Goal: Task Accomplishment & Management: Manage account settings

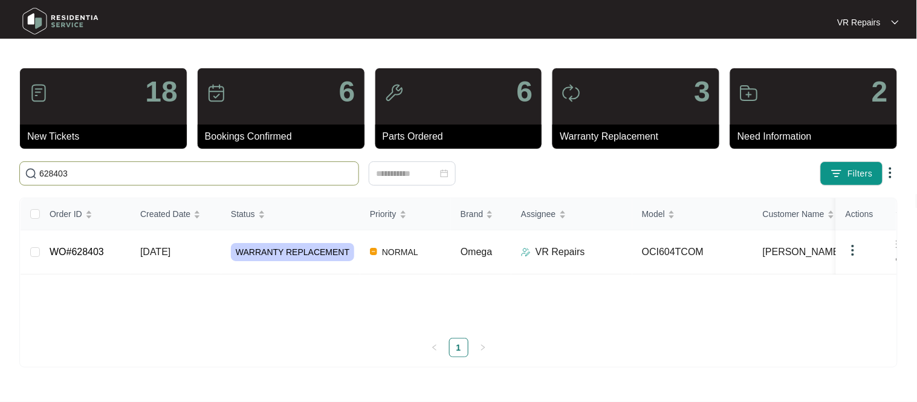
type input "628403"
click at [128, 248] on td "WO#628403" at bounding box center [85, 252] width 91 height 44
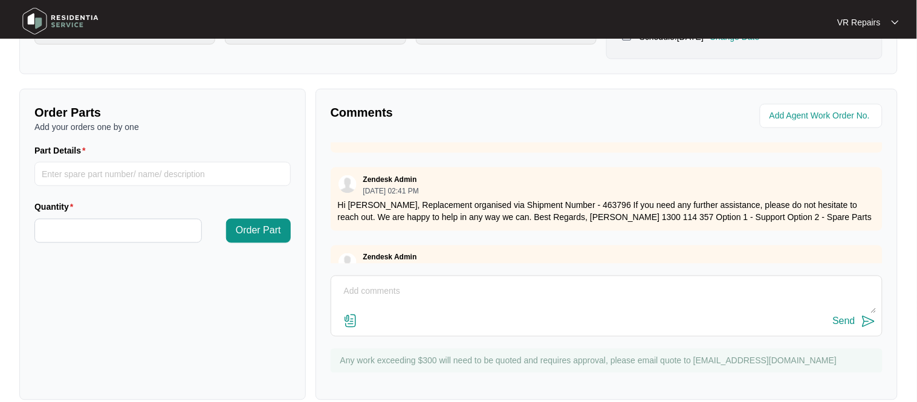
scroll to position [563, 0]
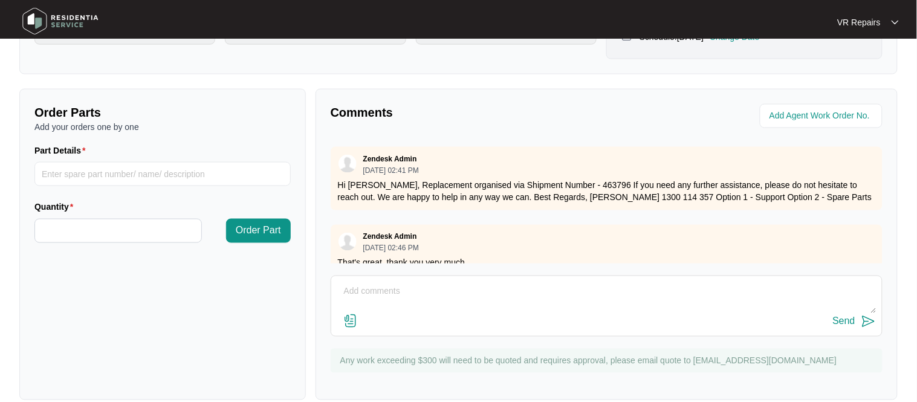
click at [414, 288] on textarea at bounding box center [606, 297] width 539 height 31
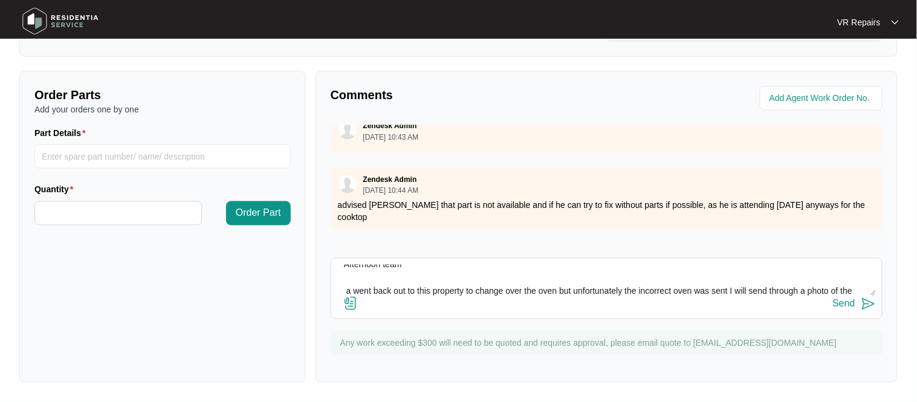
scroll to position [22, 0]
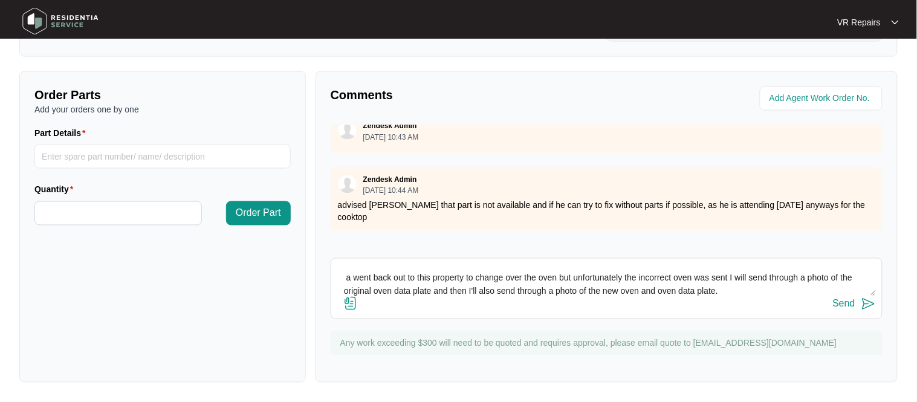
click at [733, 278] on textarea "Afternoon team a went back out to this property to change over the oven but unf…" at bounding box center [606, 280] width 539 height 31
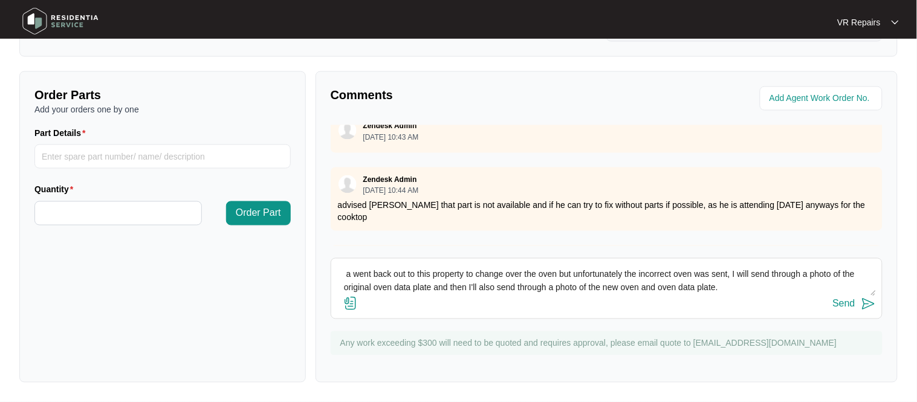
type textarea "Afternoon team a went back out to this property to change over the oven but unf…"
click at [355, 307] on img at bounding box center [350, 303] width 15 height 15
click at [0, 0] on input "file" at bounding box center [0, 0] width 0 height 0
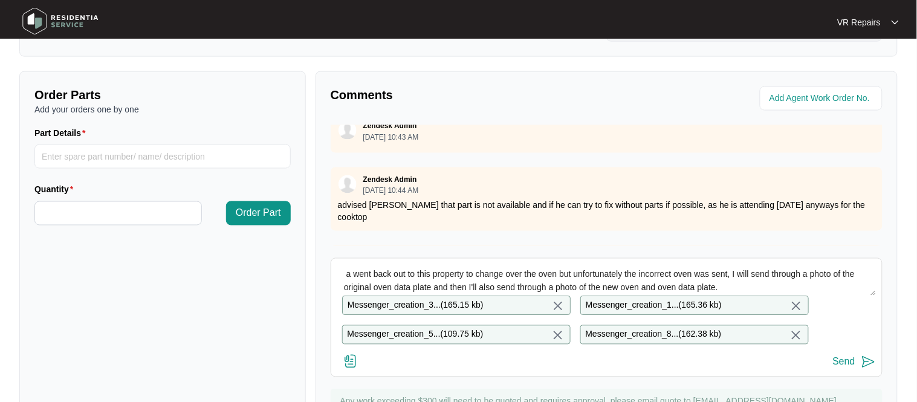
click at [857, 365] on button "Send" at bounding box center [854, 362] width 43 height 16
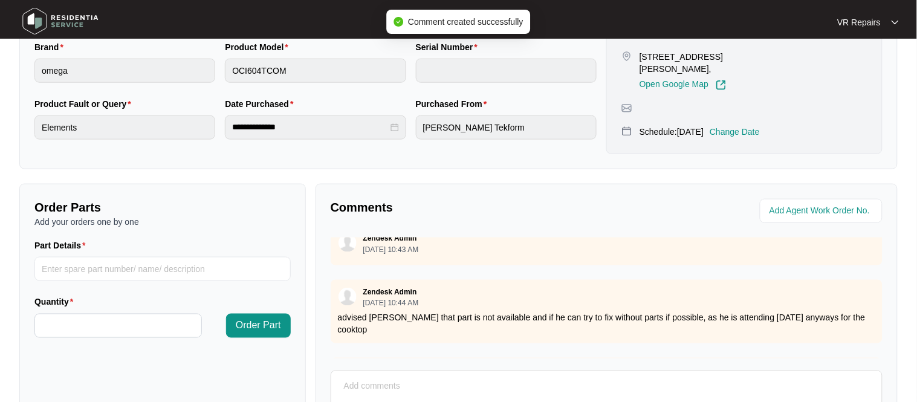
scroll to position [0, 0]
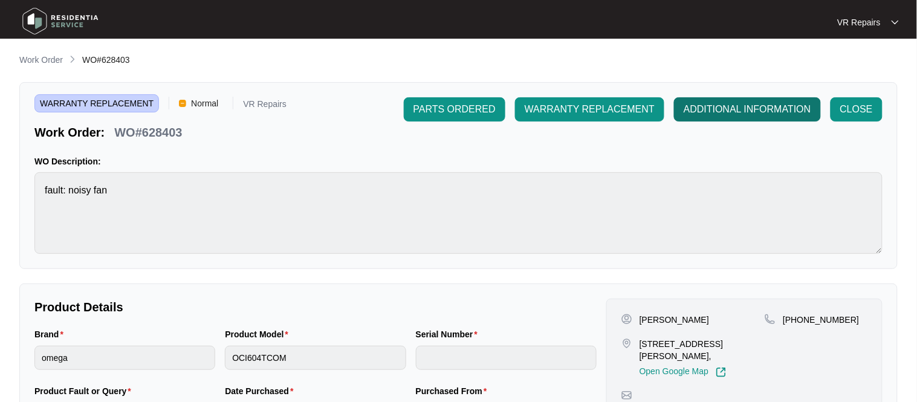
click at [745, 106] on span "ADDITIONAL INFORMATION" at bounding box center [748, 109] width 128 height 15
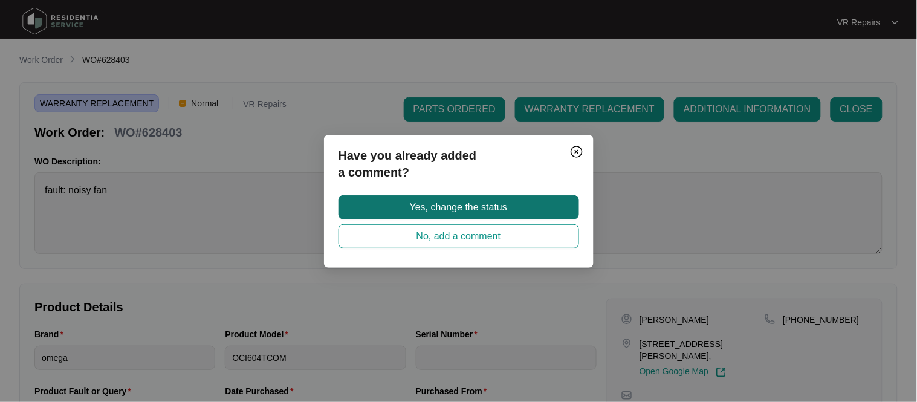
click at [538, 209] on button "Yes, change the status" at bounding box center [459, 207] width 241 height 24
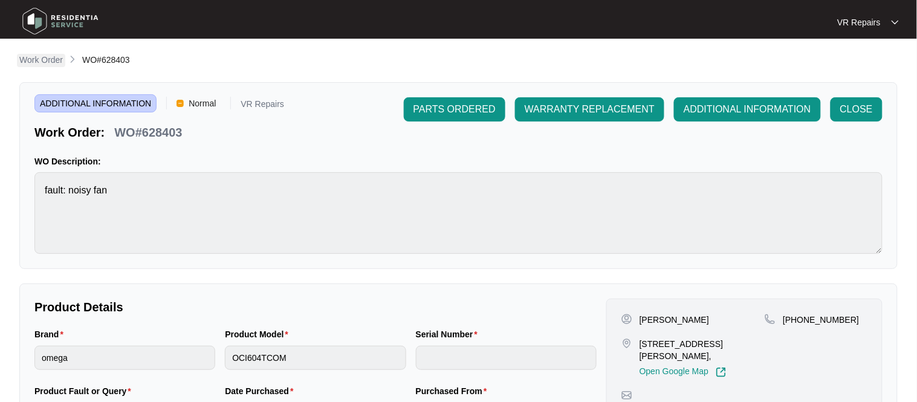
click at [45, 62] on p "Work Order" at bounding box center [41, 60] width 44 height 12
